Goal: Task Accomplishment & Management: Use online tool/utility

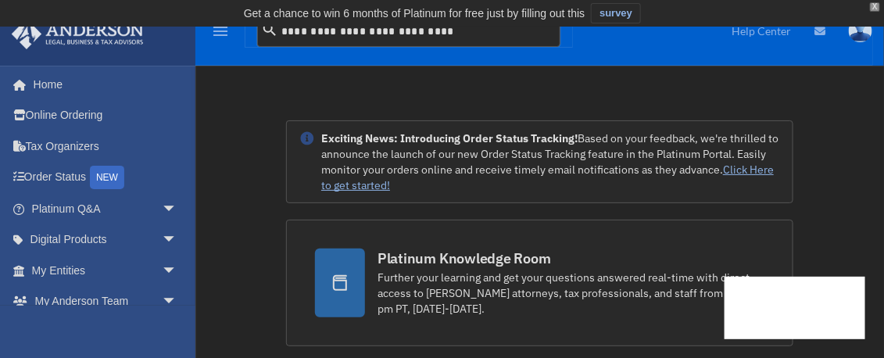
click at [875, 7] on div "X" at bounding box center [874, 6] width 10 height 9
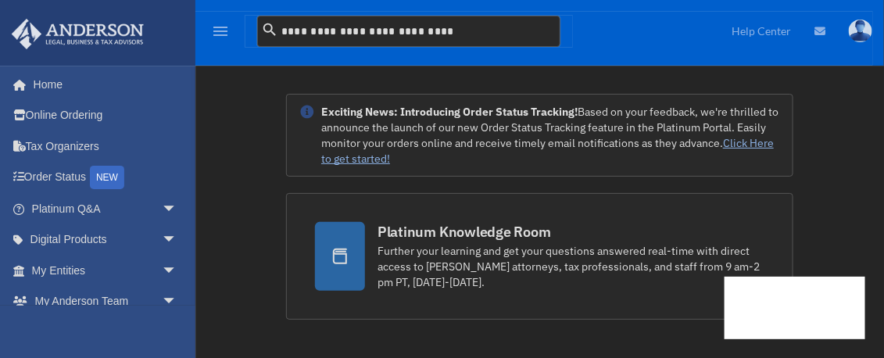
click at [863, 34] on img at bounding box center [859, 31] width 23 height 23
click at [164, 298] on span "arrow_drop_down" at bounding box center [177, 302] width 31 height 32
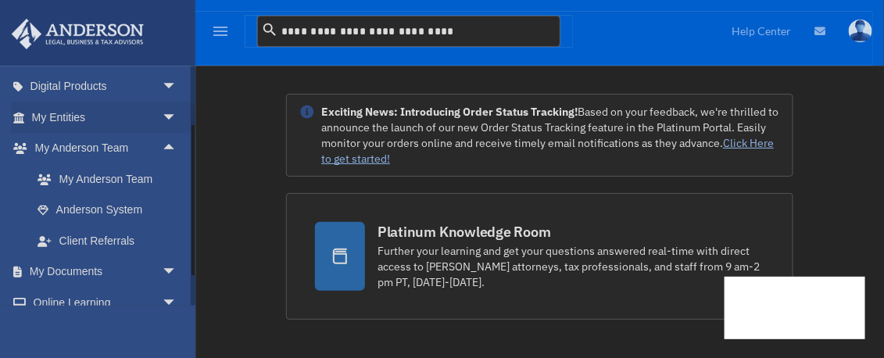
scroll to position [195, 0]
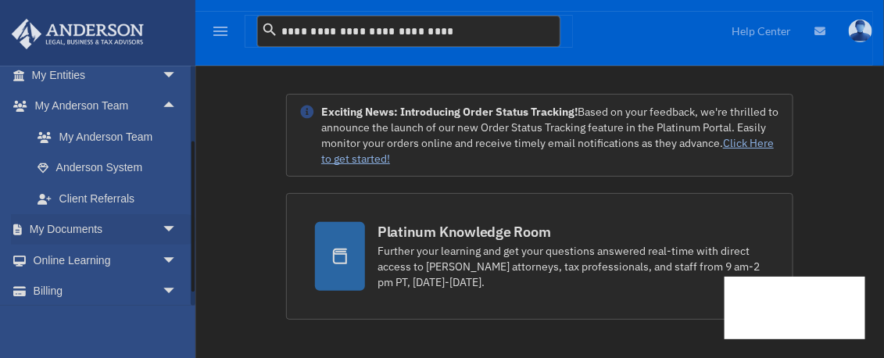
click at [162, 230] on span "arrow_drop_down" at bounding box center [177, 230] width 31 height 32
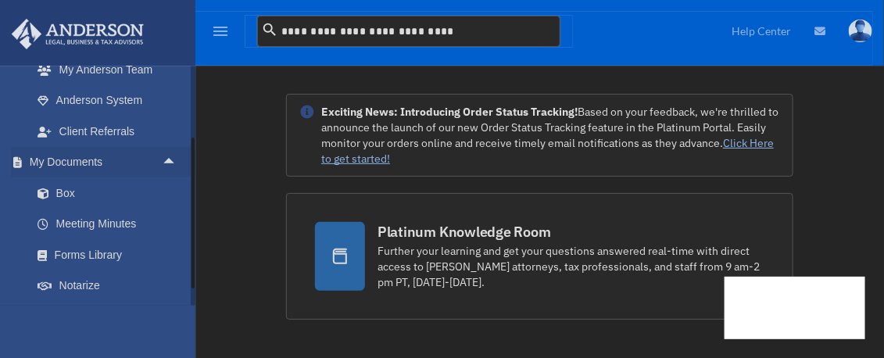
scroll to position [312, 0]
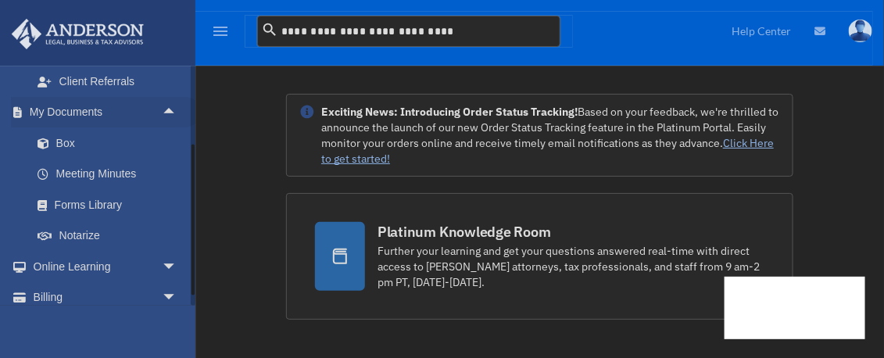
click at [77, 234] on link "Notarize" at bounding box center [111, 235] width 179 height 31
